Goal: Find specific page/section: Find specific page/section

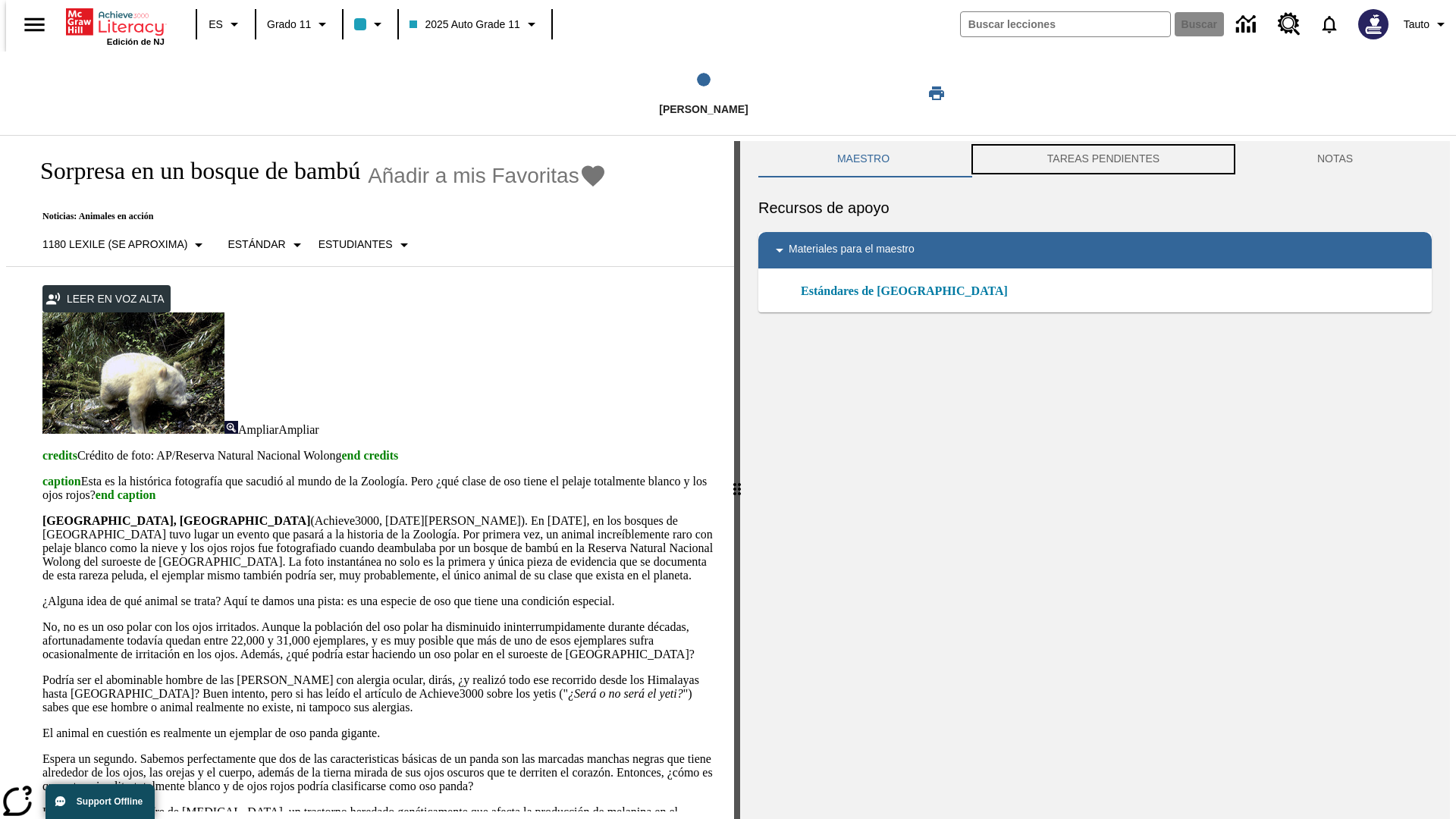
click at [1103, 159] on button "TAREAS PENDIENTES" at bounding box center [1103, 159] width 270 height 37
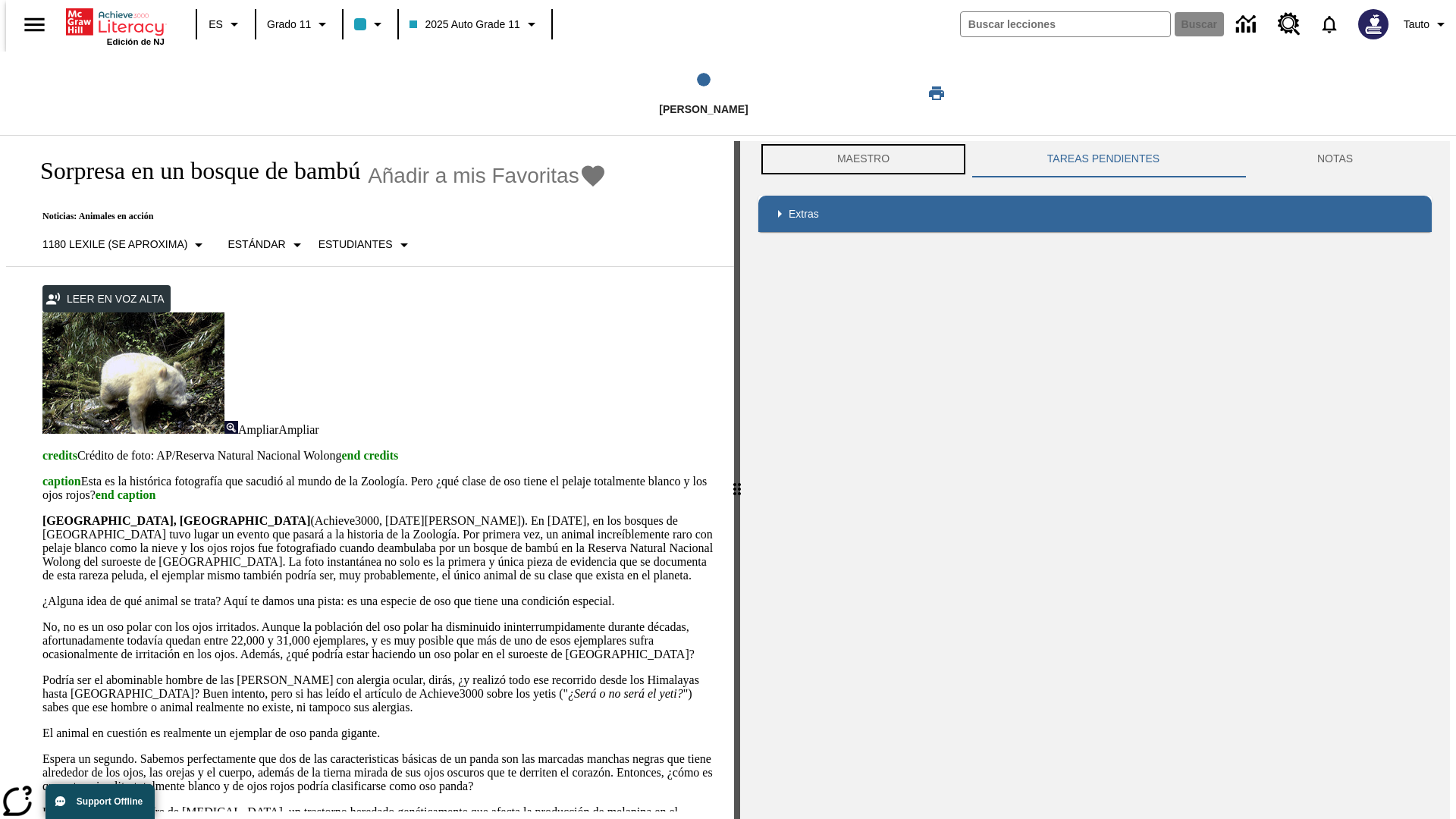
click at [859, 159] on button "Maestro" at bounding box center [863, 159] width 210 height 37
